Goal: Navigation & Orientation: Find specific page/section

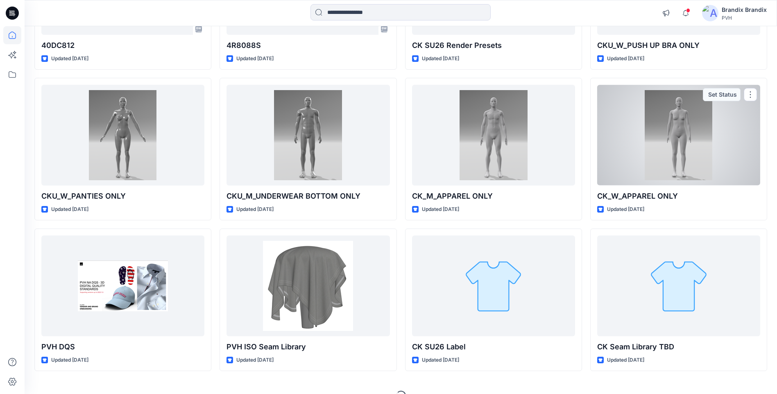
scroll to position [2463, 0]
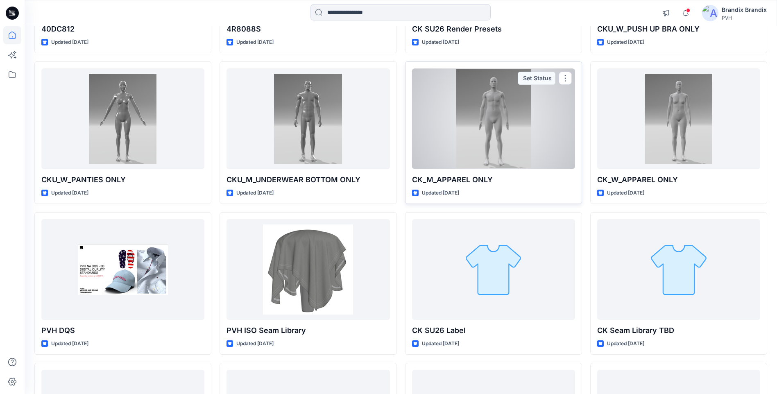
click at [432, 93] on div at bounding box center [493, 118] width 163 height 100
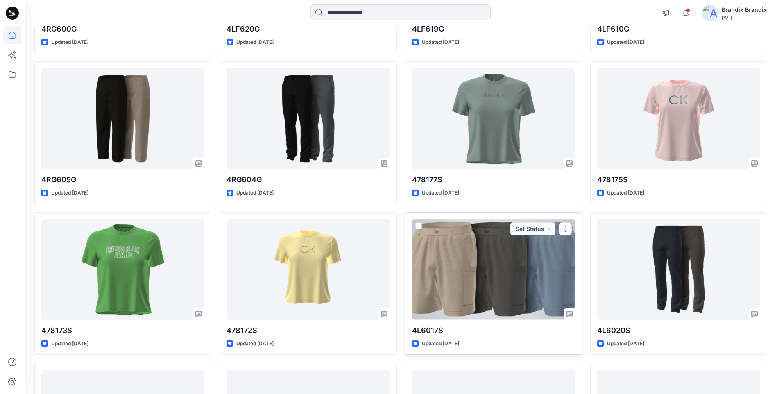
scroll to position [3545, 0]
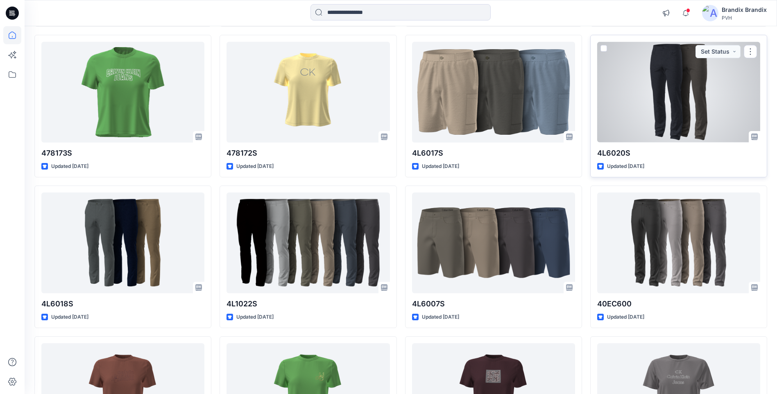
click at [653, 106] on div at bounding box center [678, 92] width 163 height 100
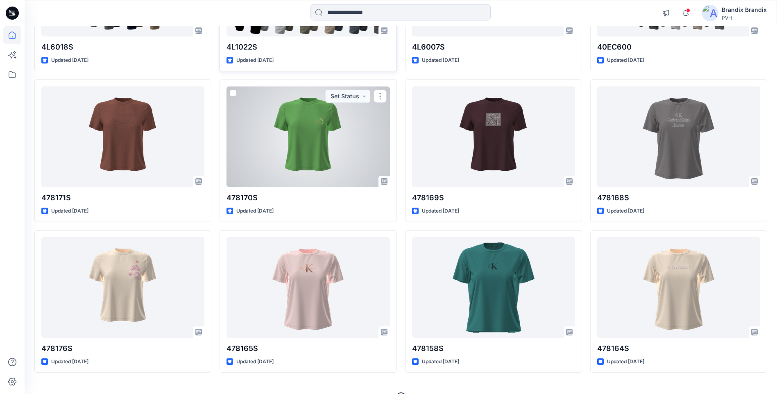
scroll to position [3819, 0]
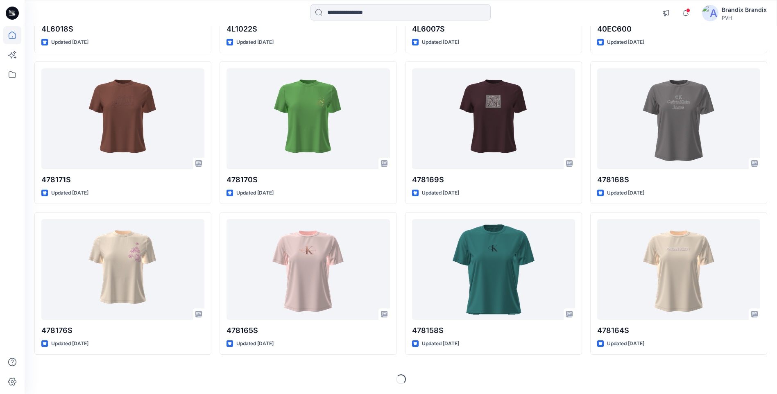
click at [522, 377] on div "Loading..." at bounding box center [400, 379] width 732 height 10
